Goal: Task Accomplishment & Management: Manage account settings

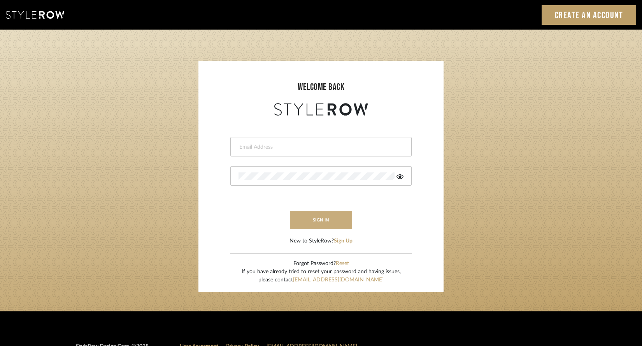
type input "keith@sbhomestagingdesign.com"
click at [323, 223] on button "sign in" at bounding box center [321, 220] width 62 height 18
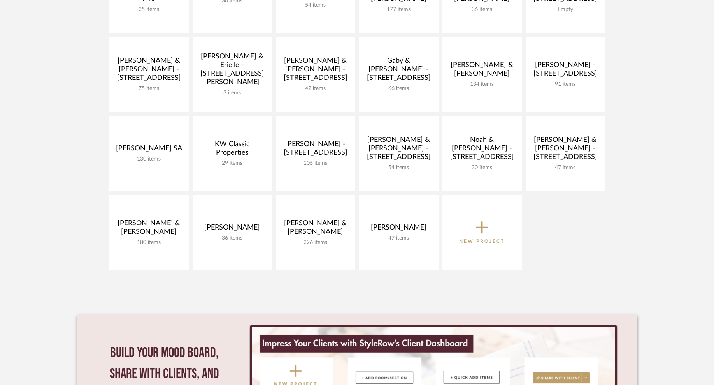
scroll to position [372, 0]
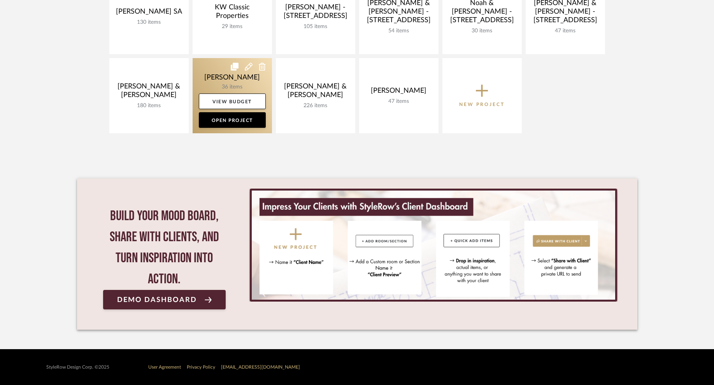
click at [256, 84] on link at bounding box center [232, 95] width 79 height 75
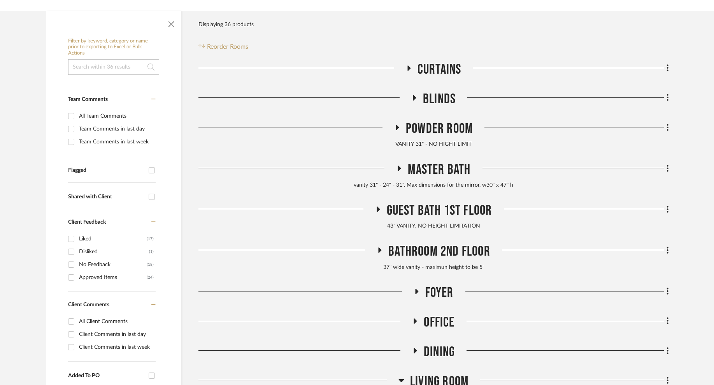
scroll to position [128, 0]
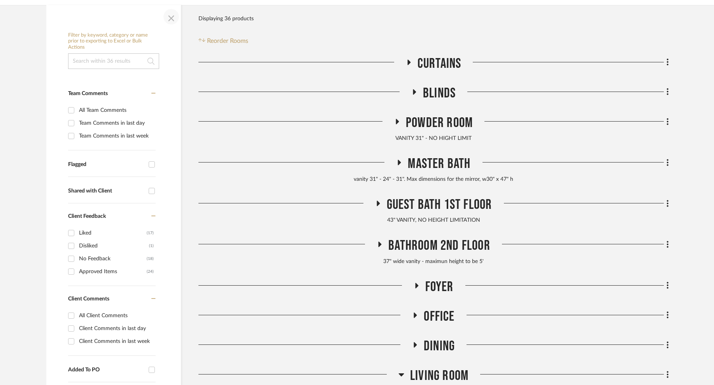
click at [172, 19] on span "button" at bounding box center [171, 16] width 19 height 19
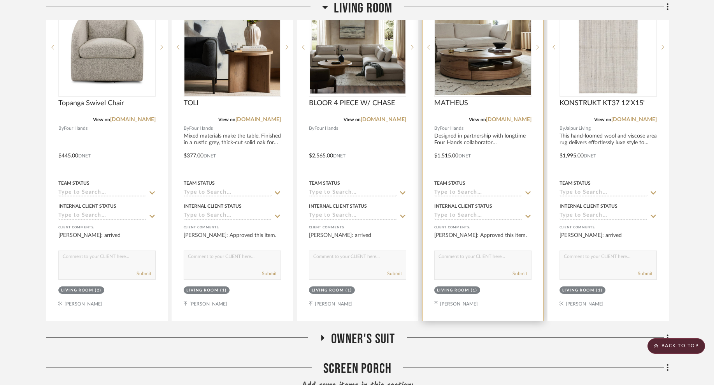
scroll to position [547, 0]
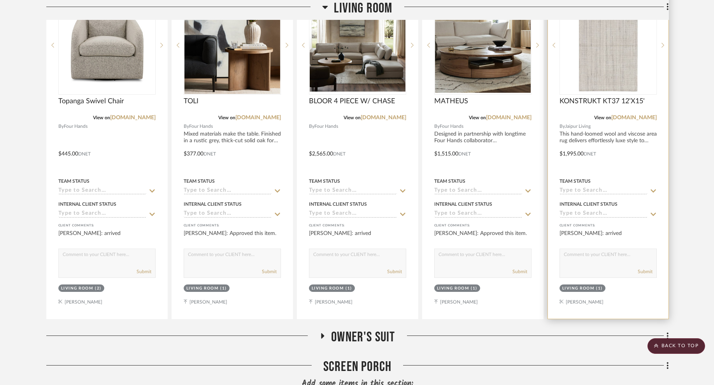
click at [608, 53] on img "0" at bounding box center [608, 45] width 96 height 96
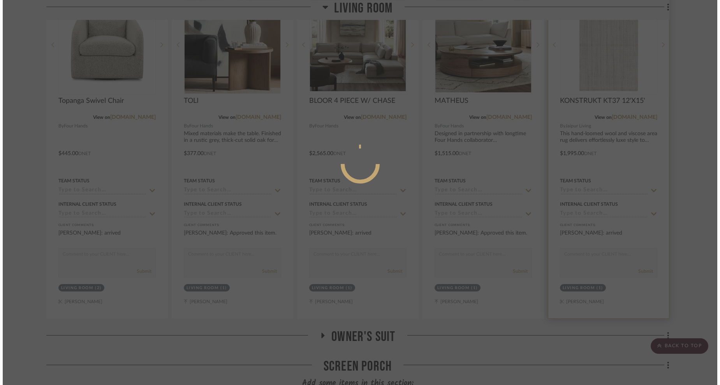
scroll to position [0, 0]
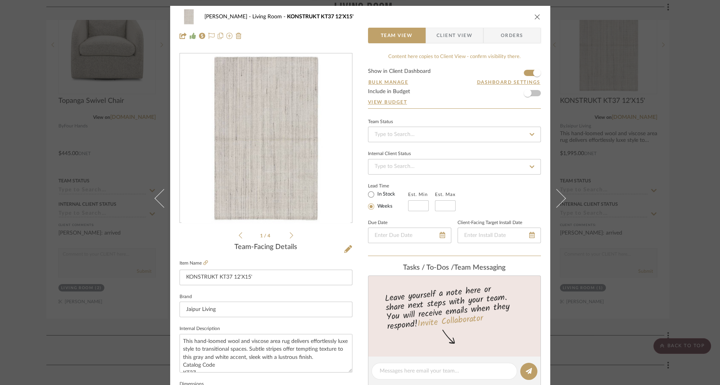
click at [451, 38] on span "Client View" at bounding box center [454, 36] width 36 height 16
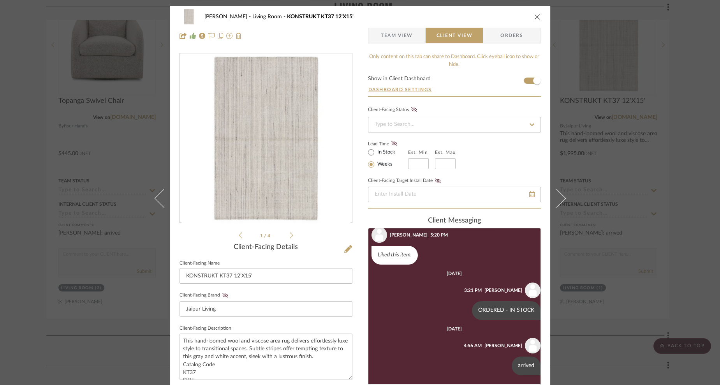
scroll to position [60, 0]
click at [535, 21] on div "[PERSON_NAME] Living Room KONSTRUKT KT37 12'X15'" at bounding box center [359, 17] width 361 height 16
click at [534, 16] on icon "close" at bounding box center [537, 17] width 6 height 6
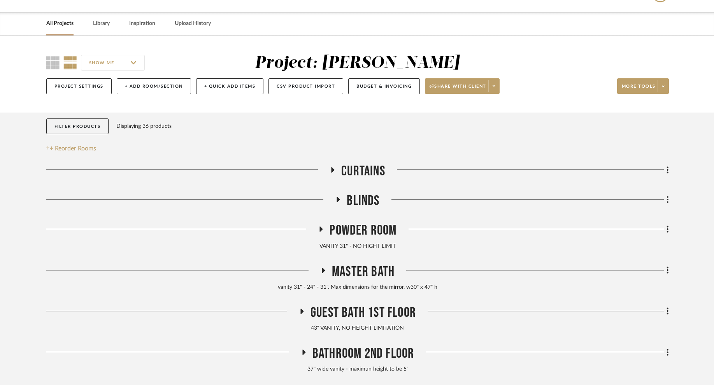
scroll to position [13, 0]
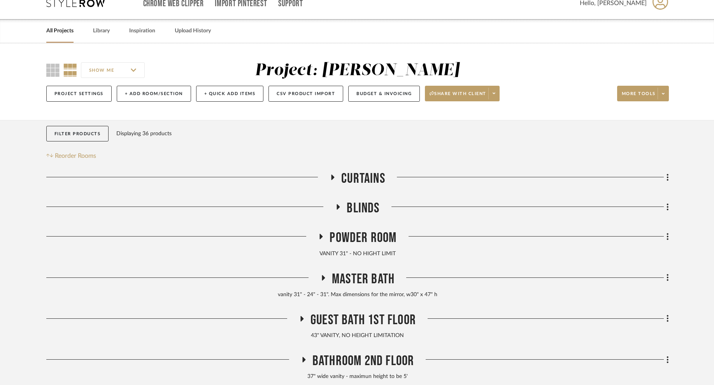
click at [334, 175] on icon at bounding box center [332, 177] width 9 height 6
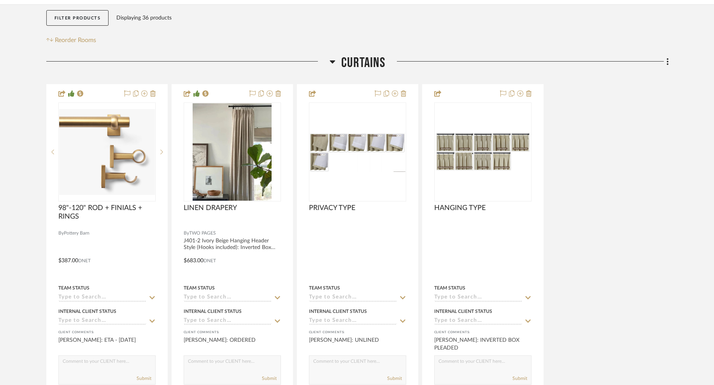
scroll to position [130, 0]
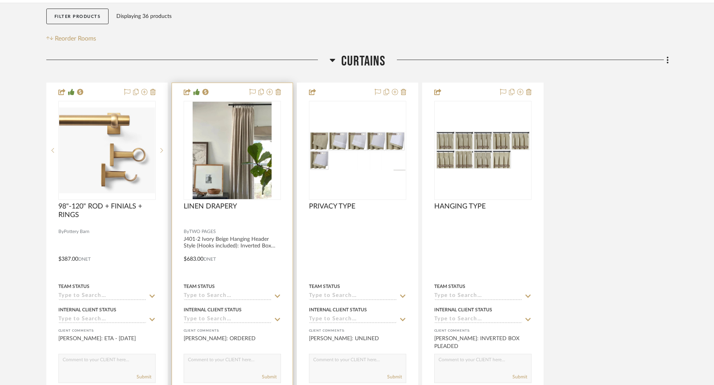
click at [252, 135] on img "0" at bounding box center [232, 150] width 79 height 97
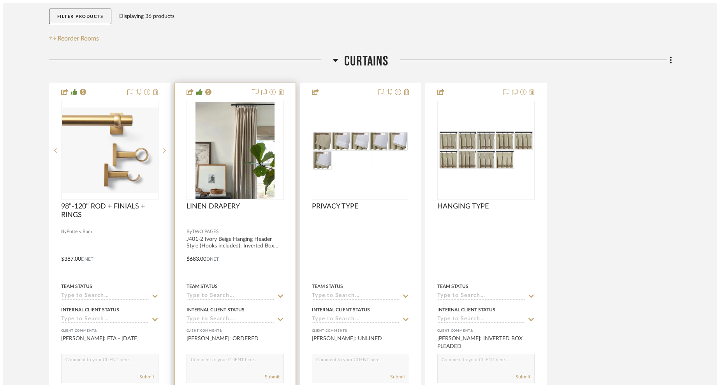
scroll to position [0, 0]
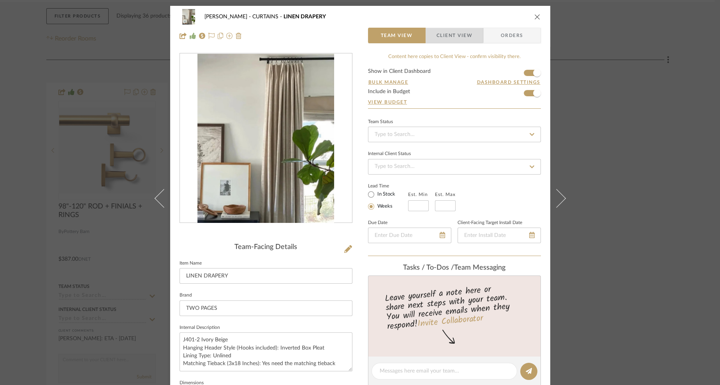
click at [444, 33] on span "Client View" at bounding box center [454, 36] width 36 height 16
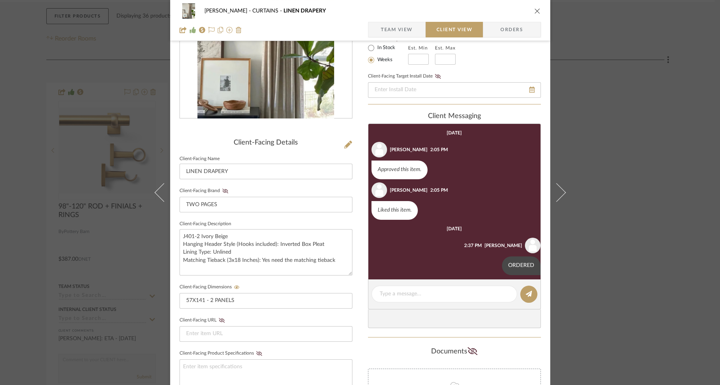
scroll to position [106, 0]
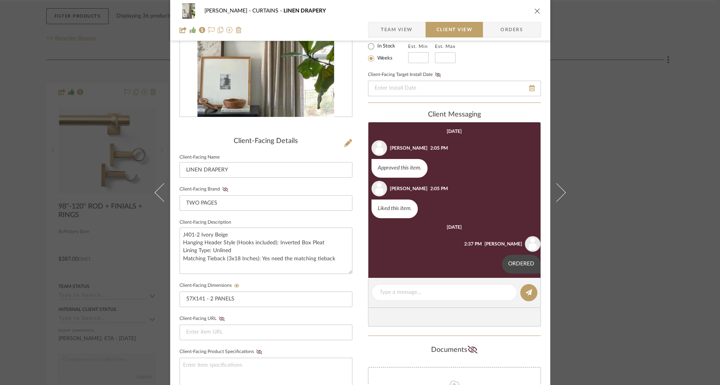
click at [535, 11] on icon "close" at bounding box center [537, 11] width 6 height 6
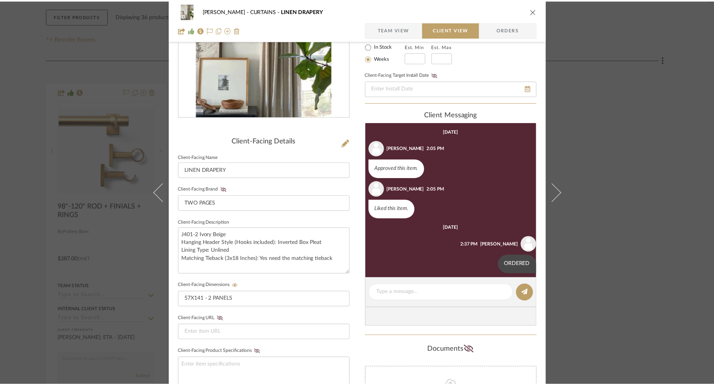
scroll to position [130, 0]
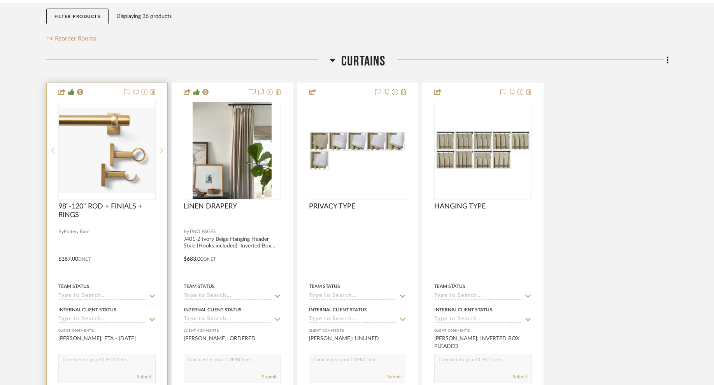
click at [0, 0] on img at bounding box center [0, 0] width 0 height 0
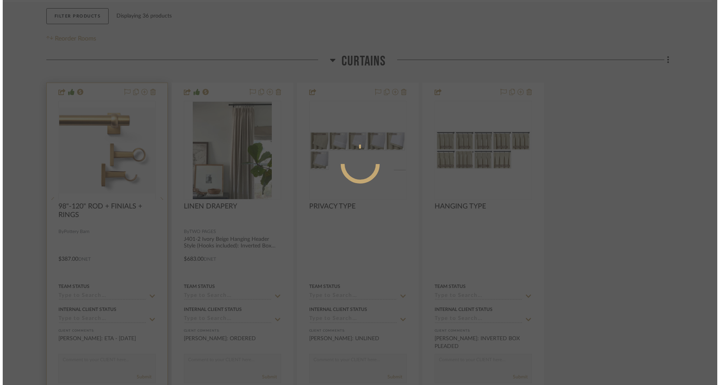
scroll to position [0, 0]
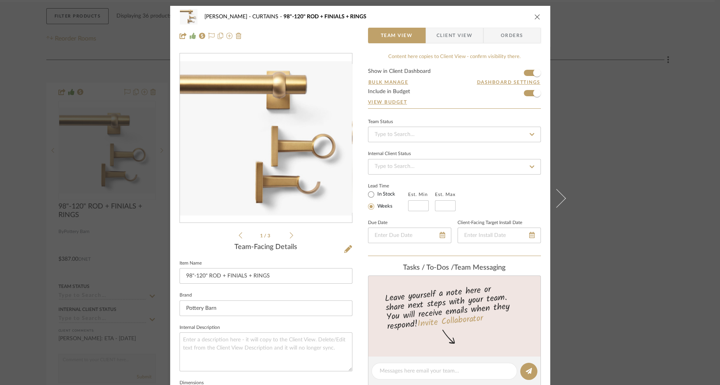
click at [457, 32] on span "Client View" at bounding box center [454, 36] width 36 height 16
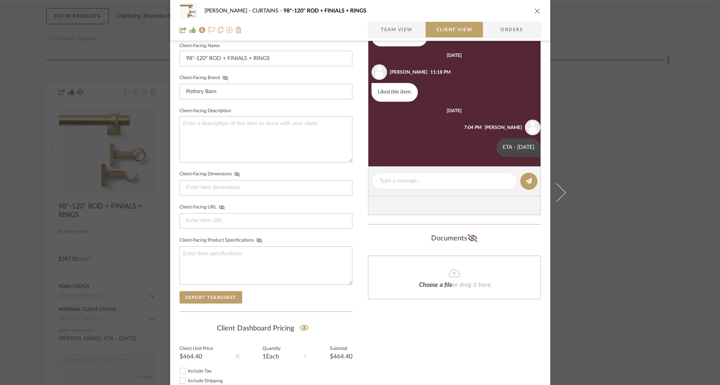
scroll to position [267, 0]
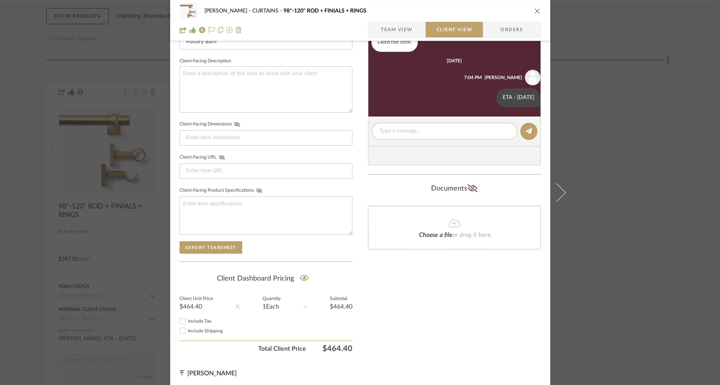
click at [418, 125] on div at bounding box center [444, 131] width 146 height 17
click at [415, 130] on textarea at bounding box center [443, 131] width 129 height 8
click at [400, 127] on textarea "extra ring and" at bounding box center [443, 131] width 129 height 8
click at [427, 128] on textarea "extra rings and" at bounding box center [443, 131] width 129 height 8
type textarea "extra rings and hooks ordered"
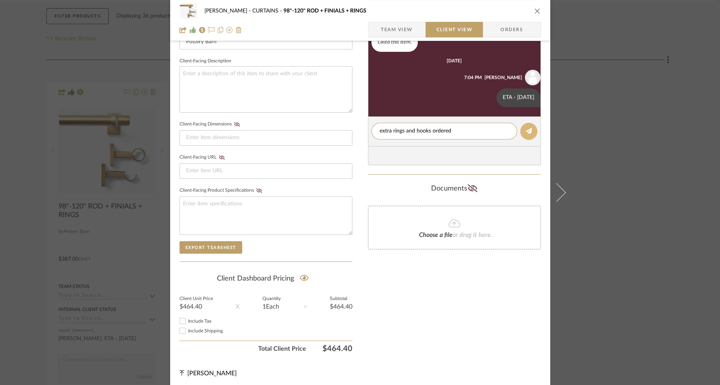
click at [527, 128] on icon at bounding box center [528, 131] width 6 height 6
